Goal: Task Accomplishment & Management: Manage account settings

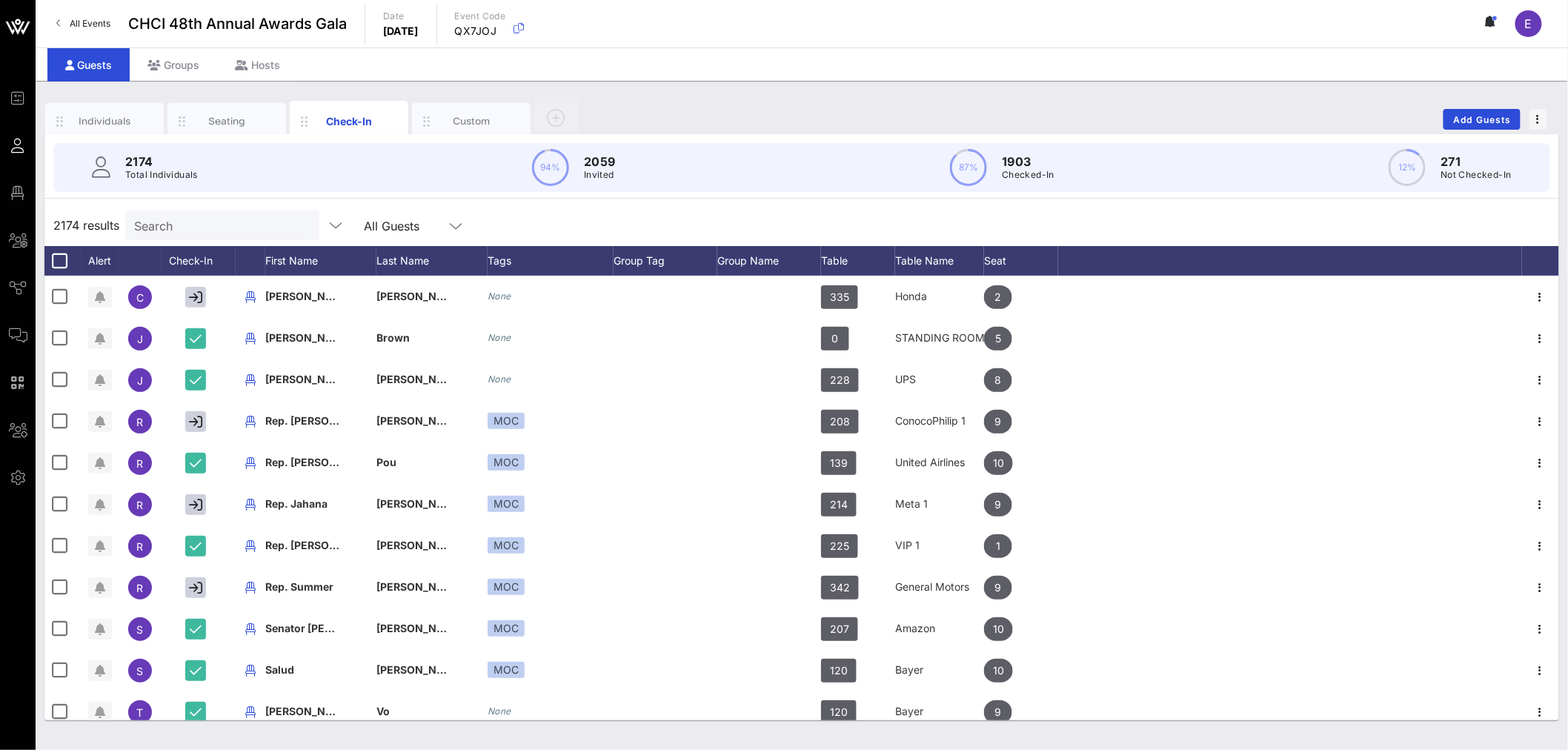
click at [220, 222] on input "Search" at bounding box center [221, 225] width 173 height 19
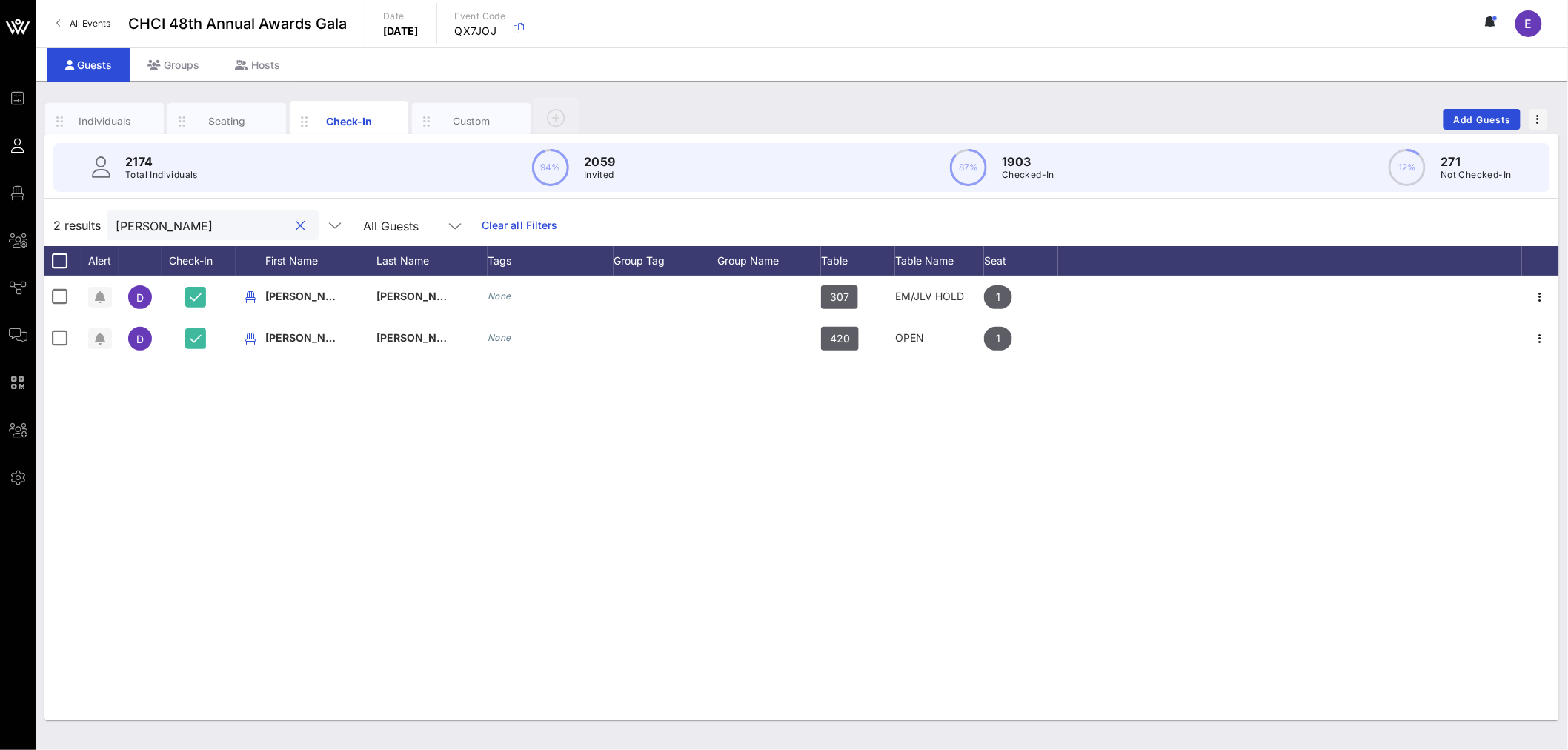
type input "[PERSON_NAME]"
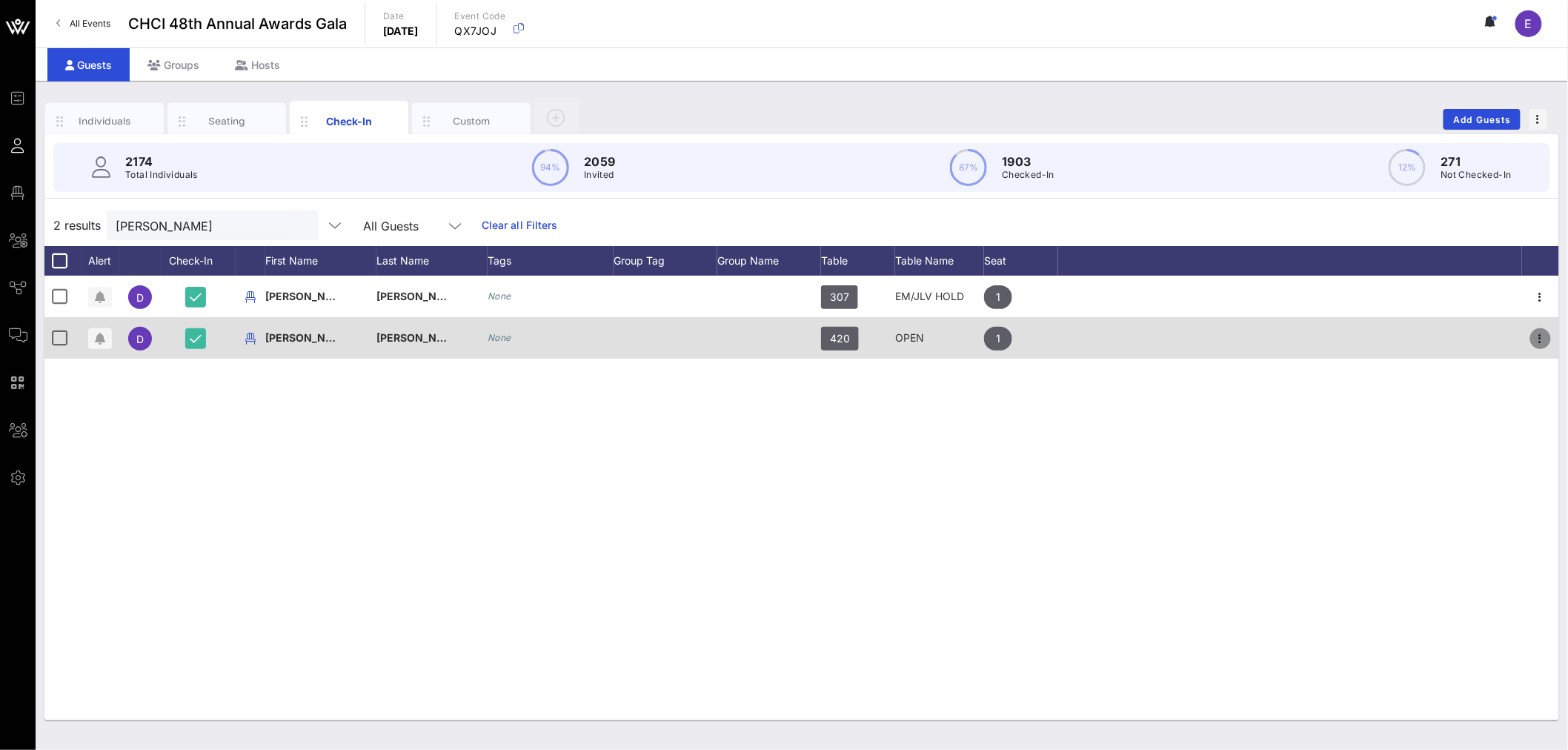
click at [1545, 341] on icon "button" at bounding box center [1540, 338] width 18 height 18
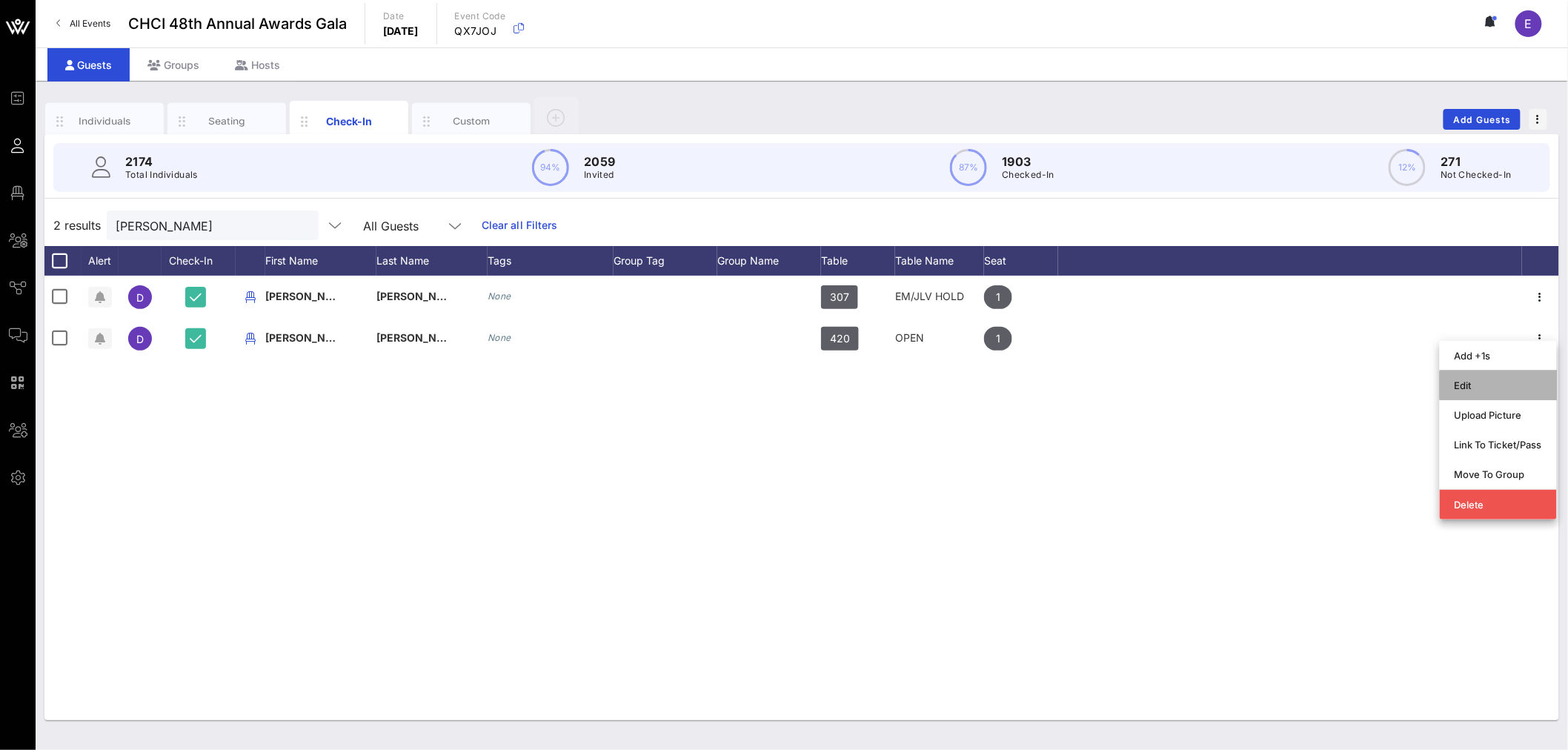
click at [1470, 379] on div "Edit" at bounding box center [1498, 385] width 88 height 12
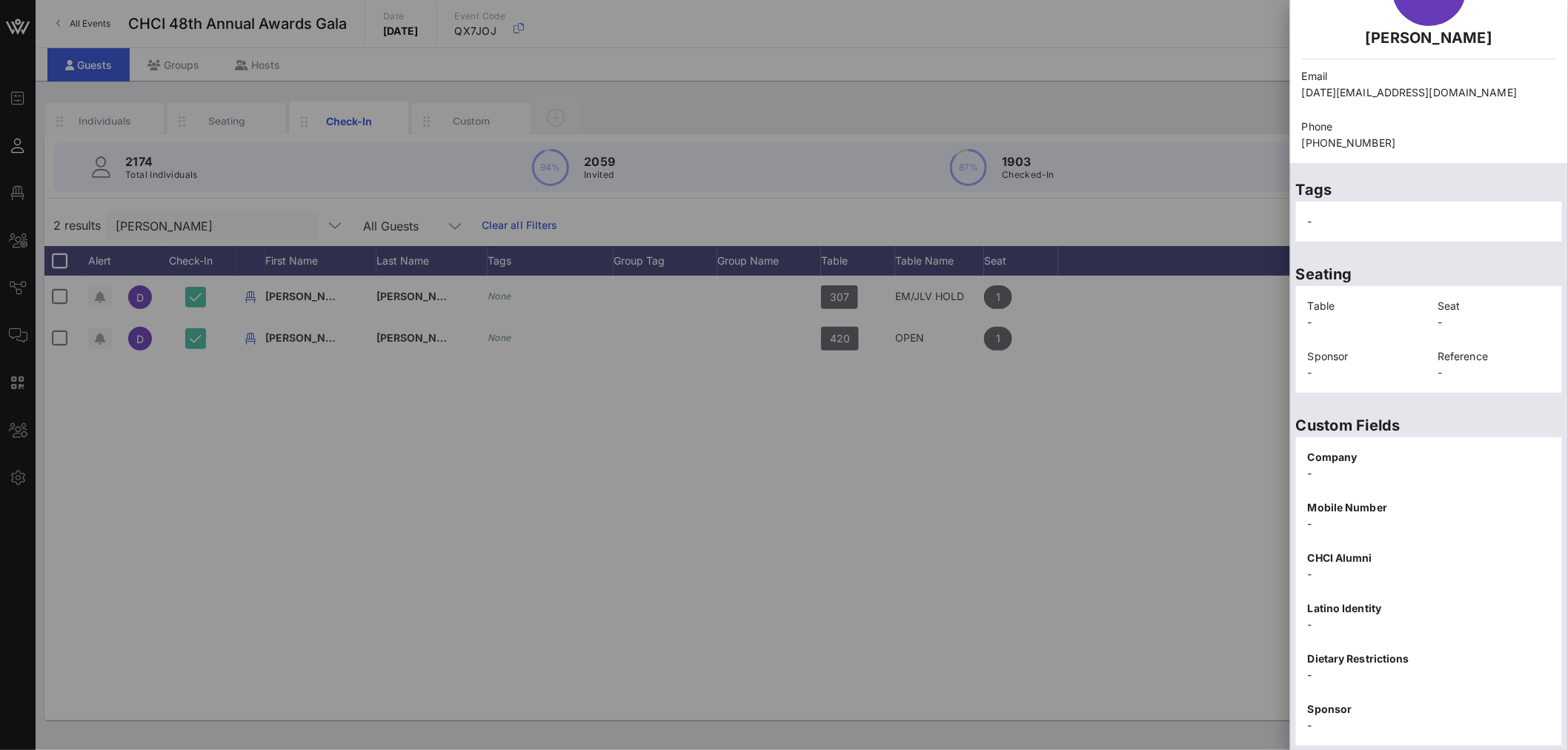
scroll to position [150, 0]
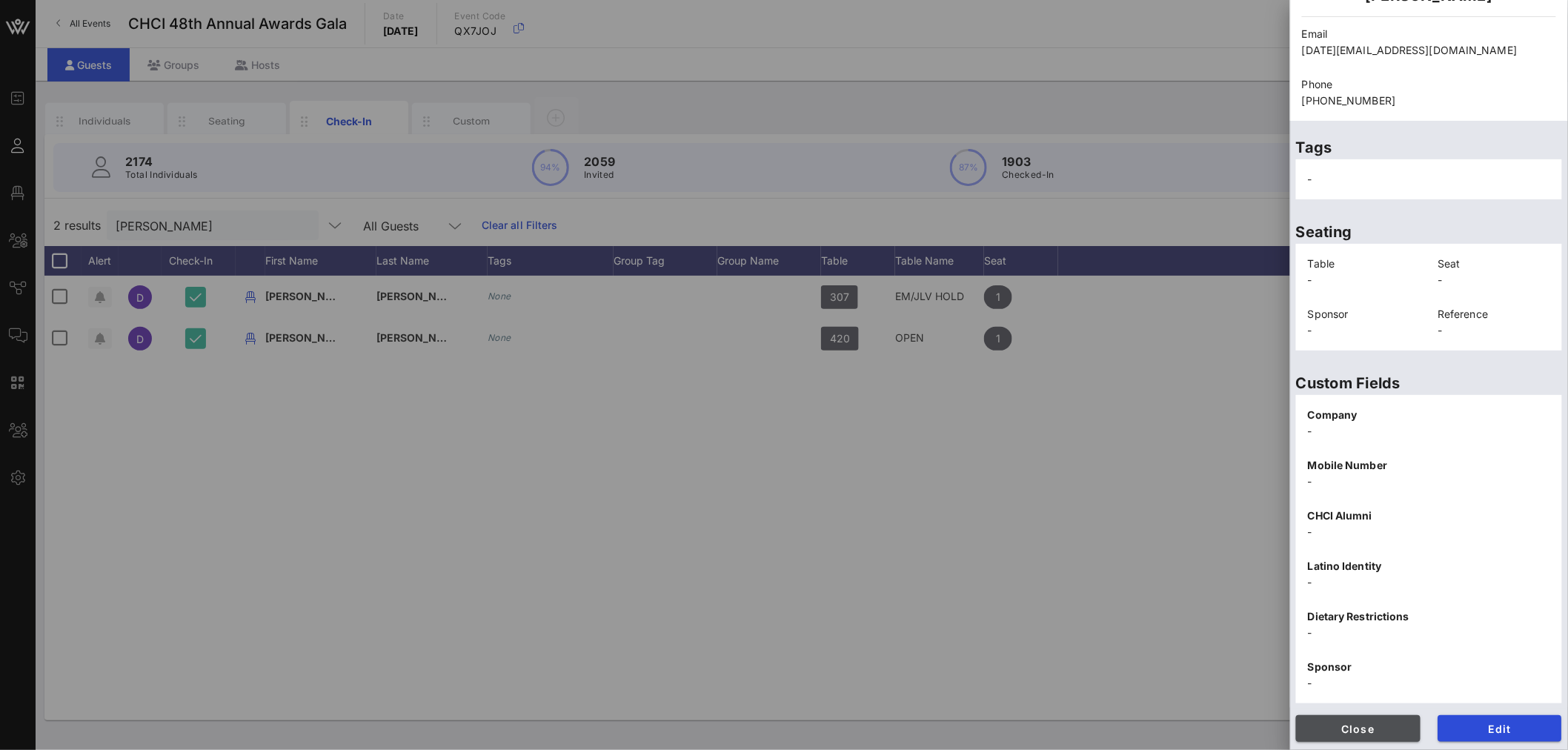
click at [1362, 732] on span "Close" at bounding box center [1358, 728] width 101 height 13
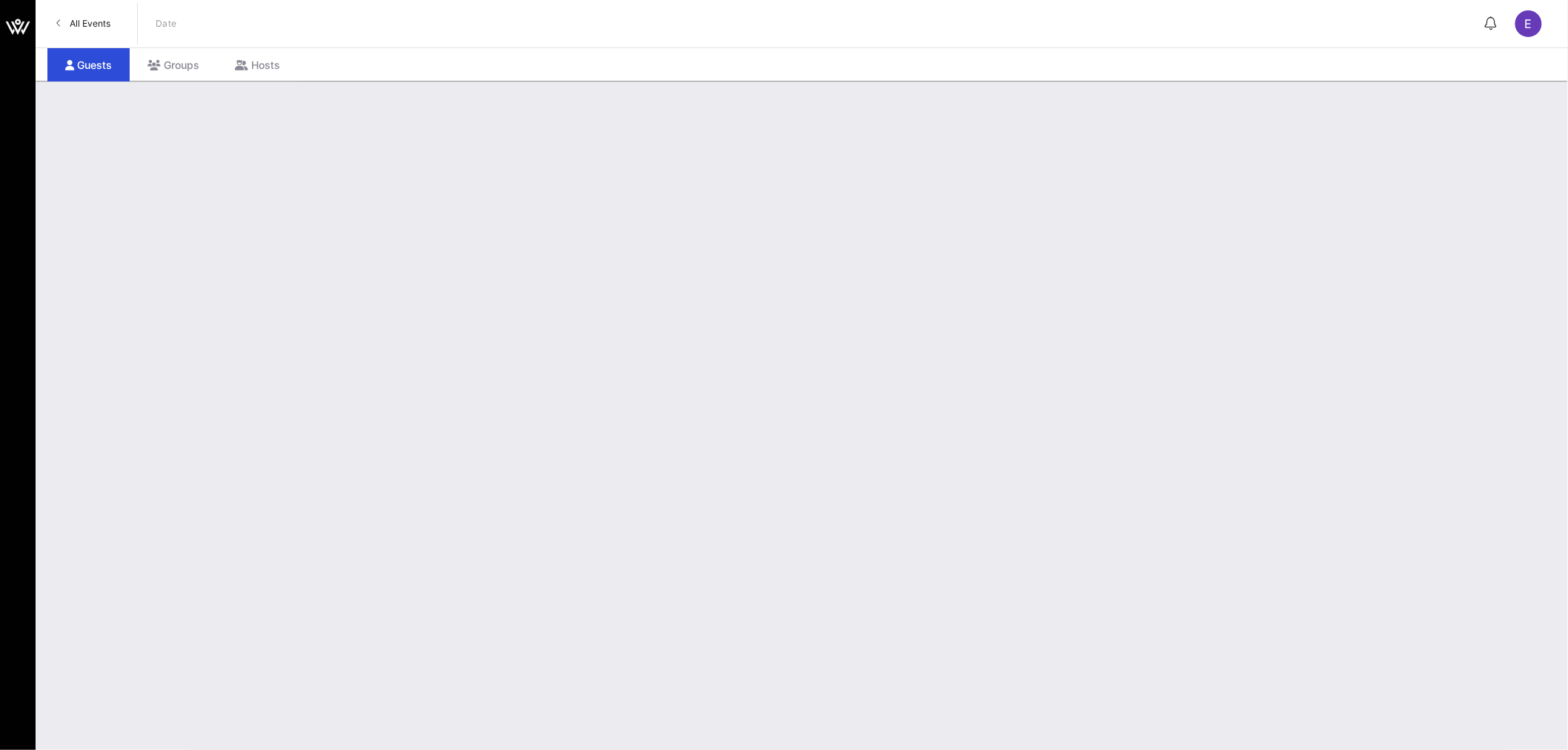
click at [104, 18] on span "All Events" at bounding box center [89, 23] width 41 height 11
